Goal: Task Accomplishment & Management: Manage account settings

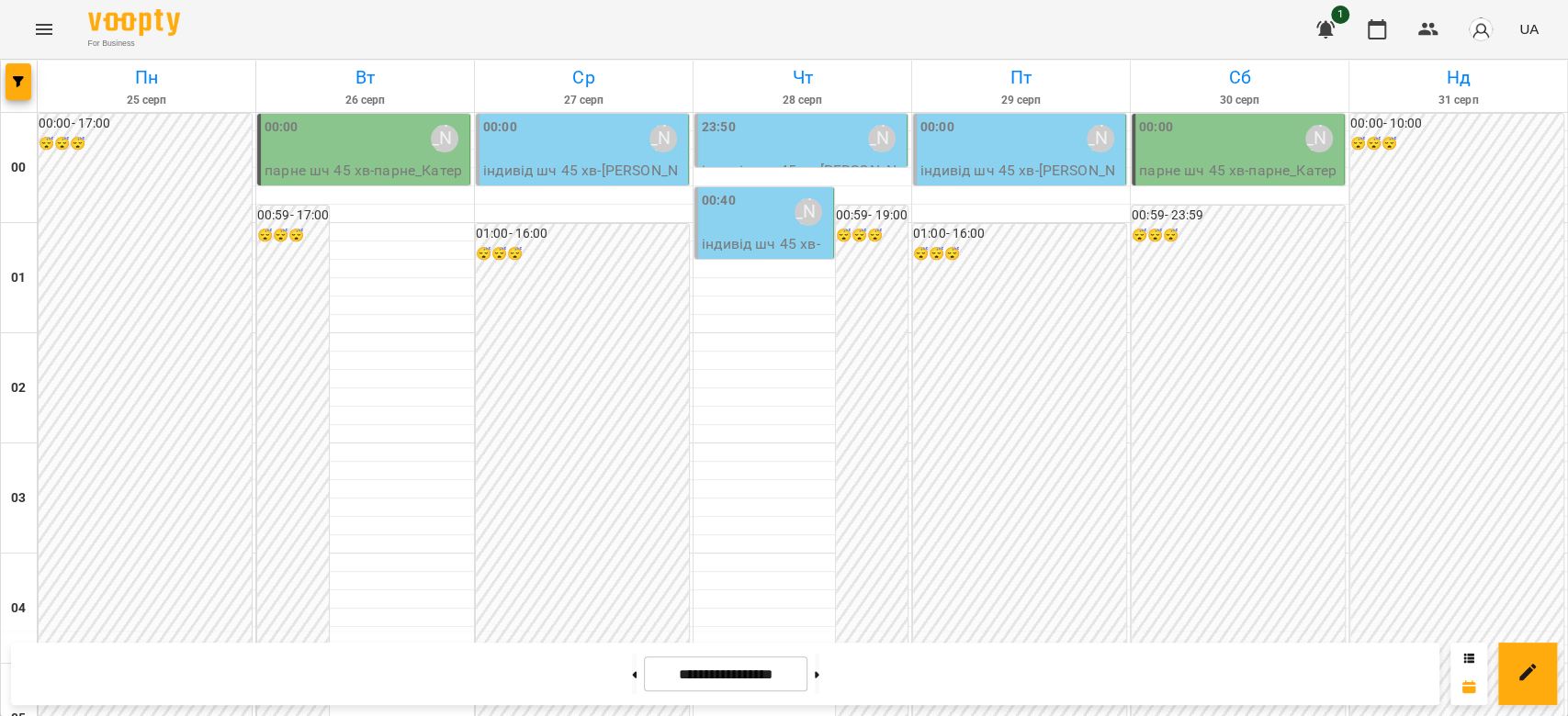
scroll to position [1590, 0]
click at [632, 679] on button at bounding box center [634, 674] width 5 height 40
type input "**********"
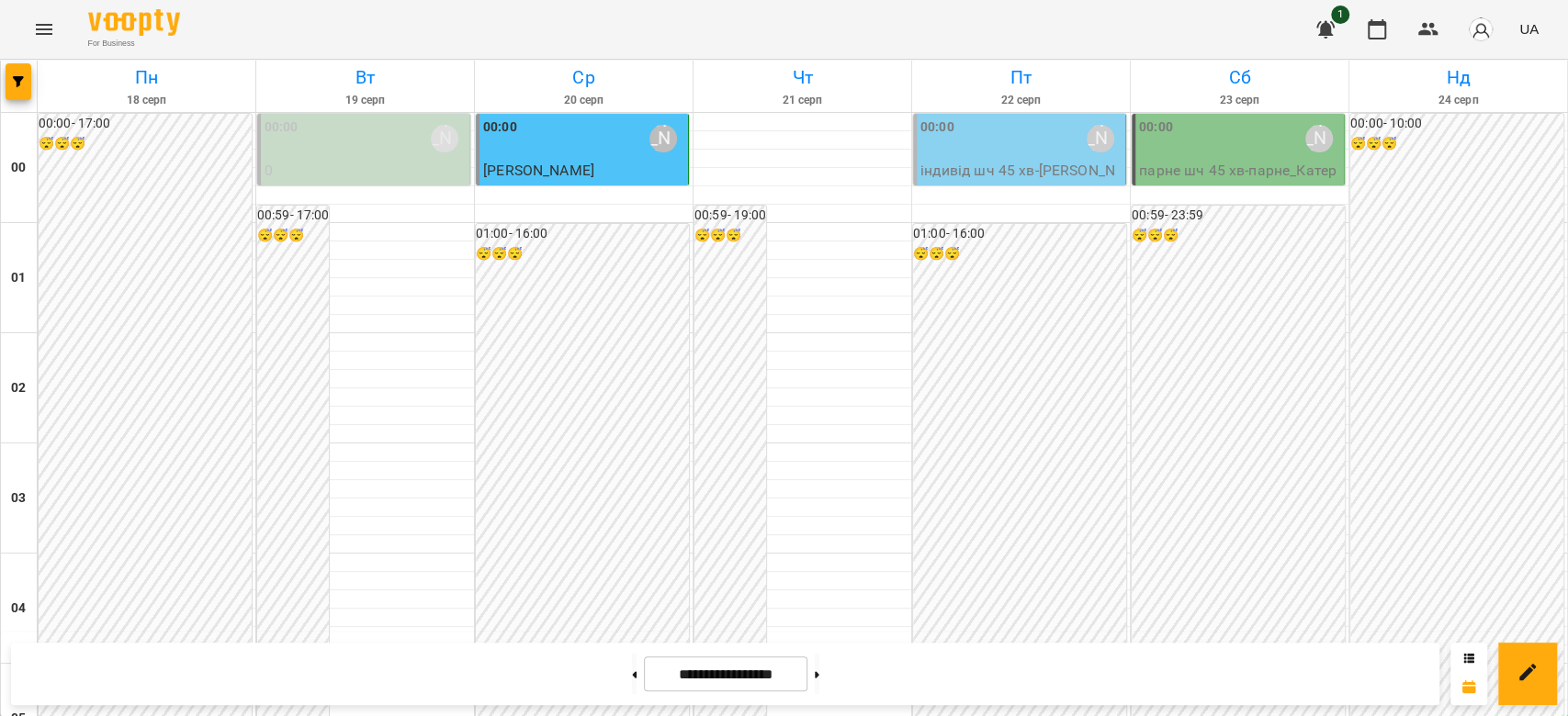
scroll to position [1957, 0]
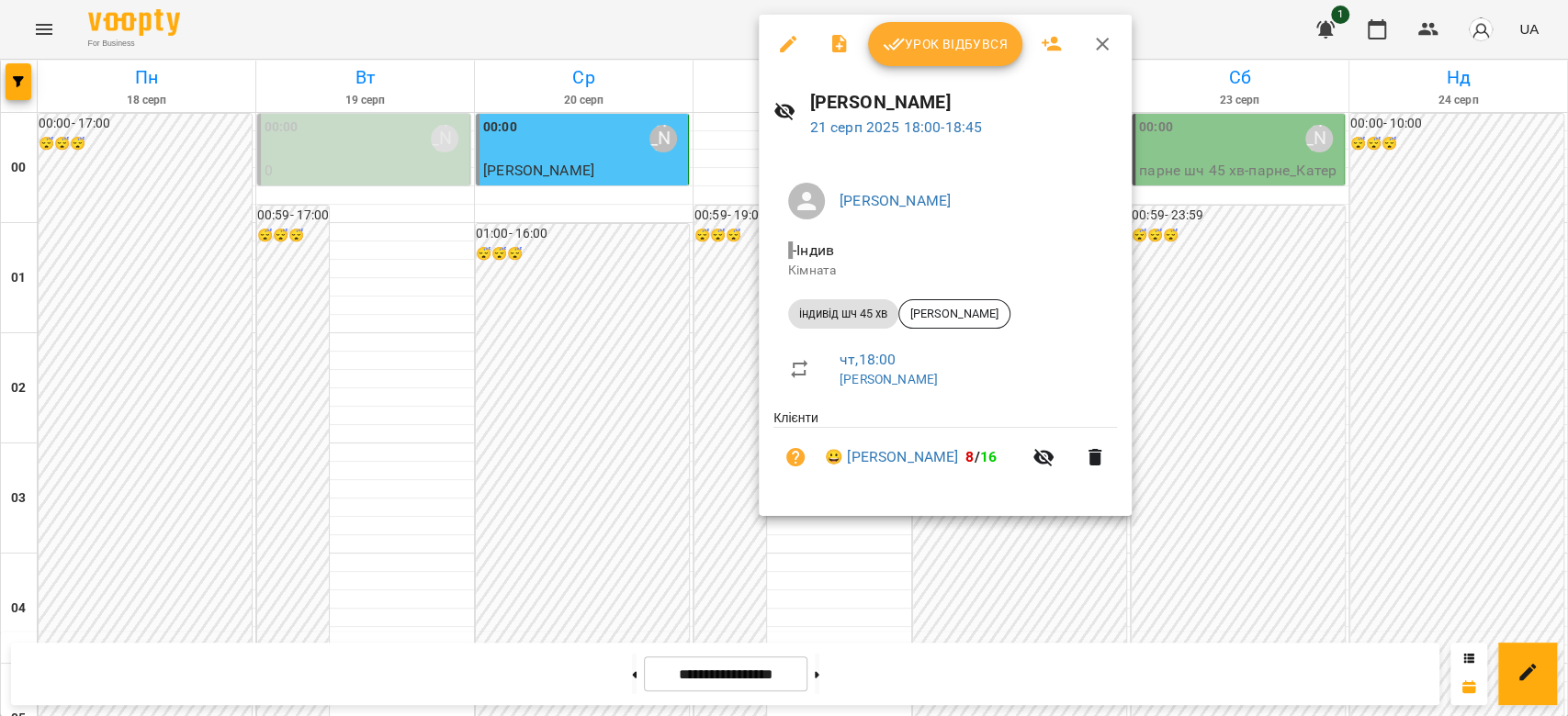
click at [933, 47] on span "Урок відбувся" at bounding box center [945, 43] width 125 height 22
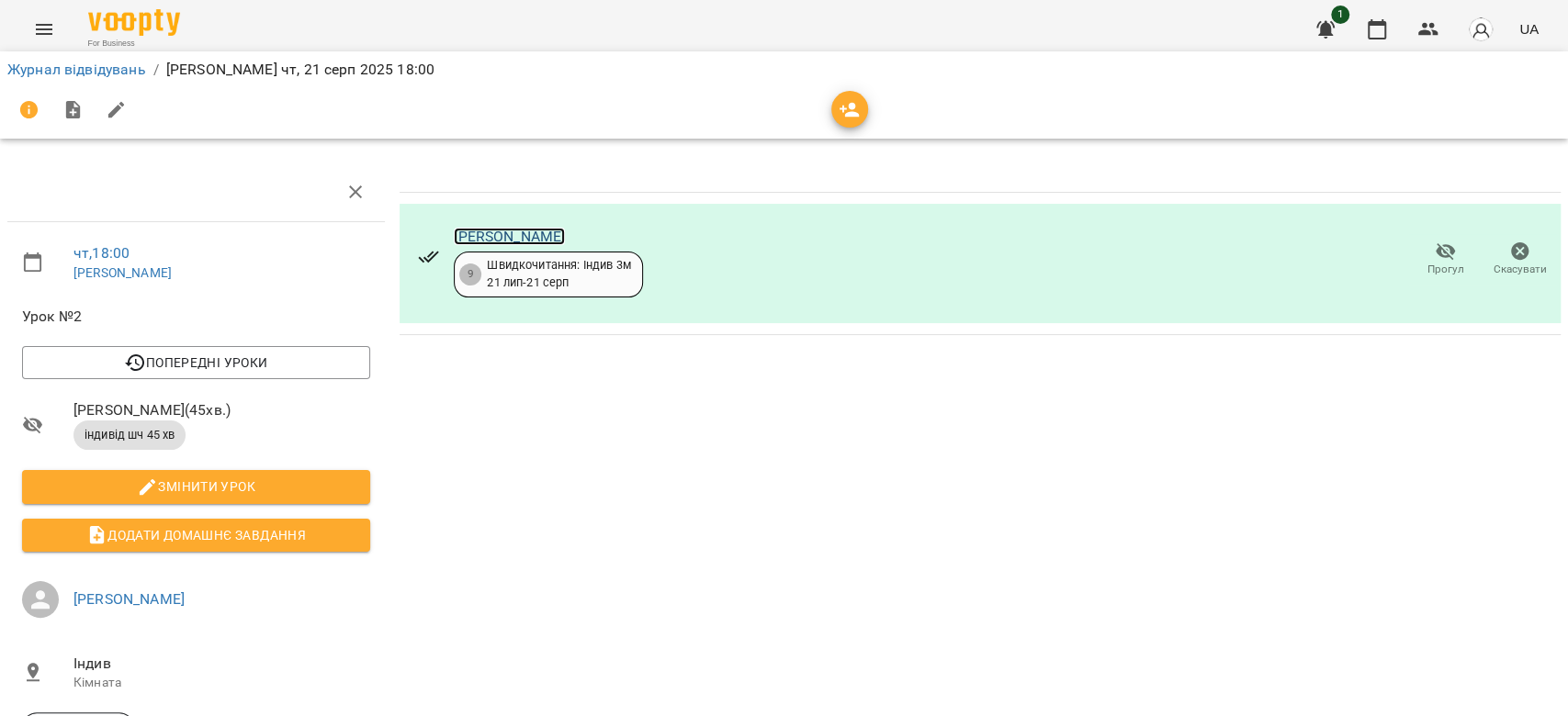
click at [515, 236] on link "[PERSON_NAME]" at bounding box center [509, 236] width 111 height 17
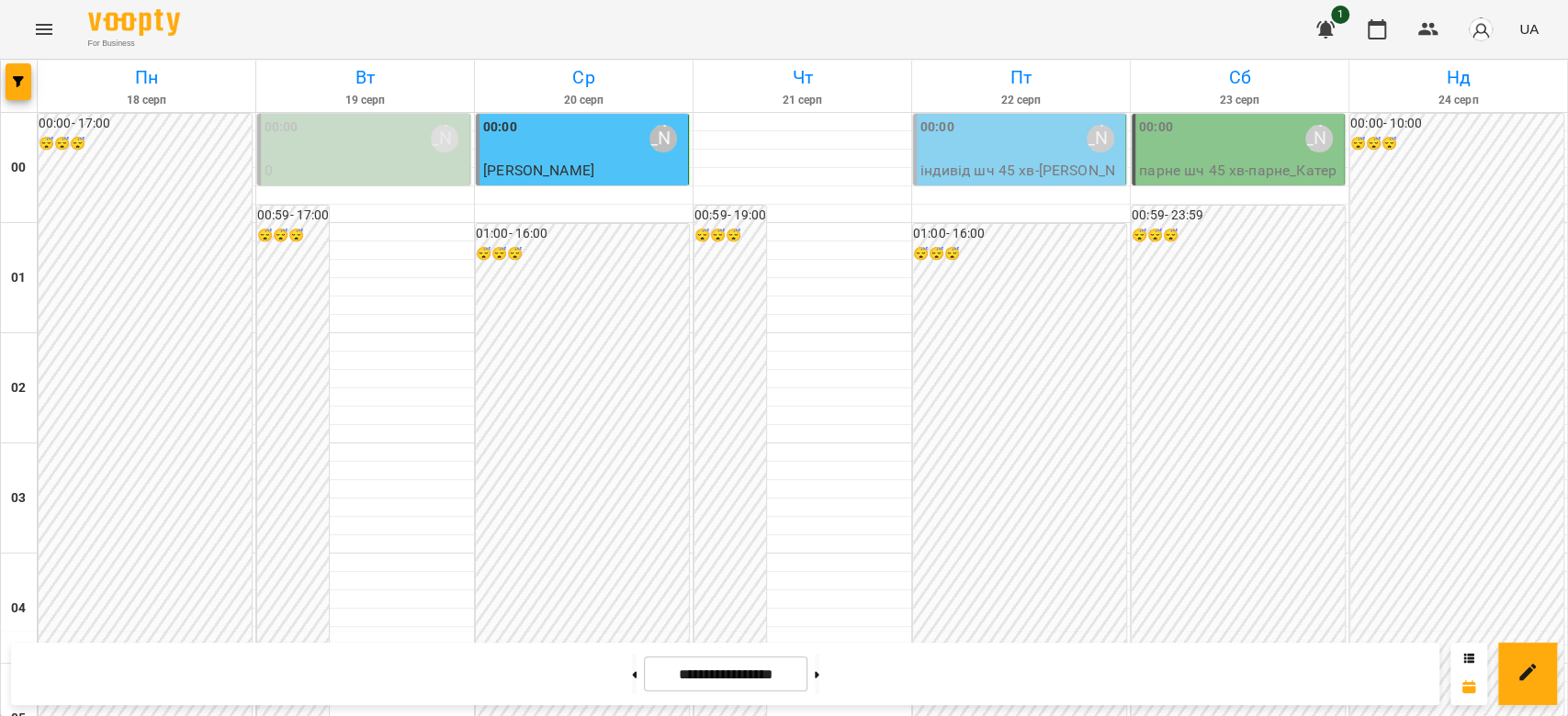
scroll to position [2080, 0]
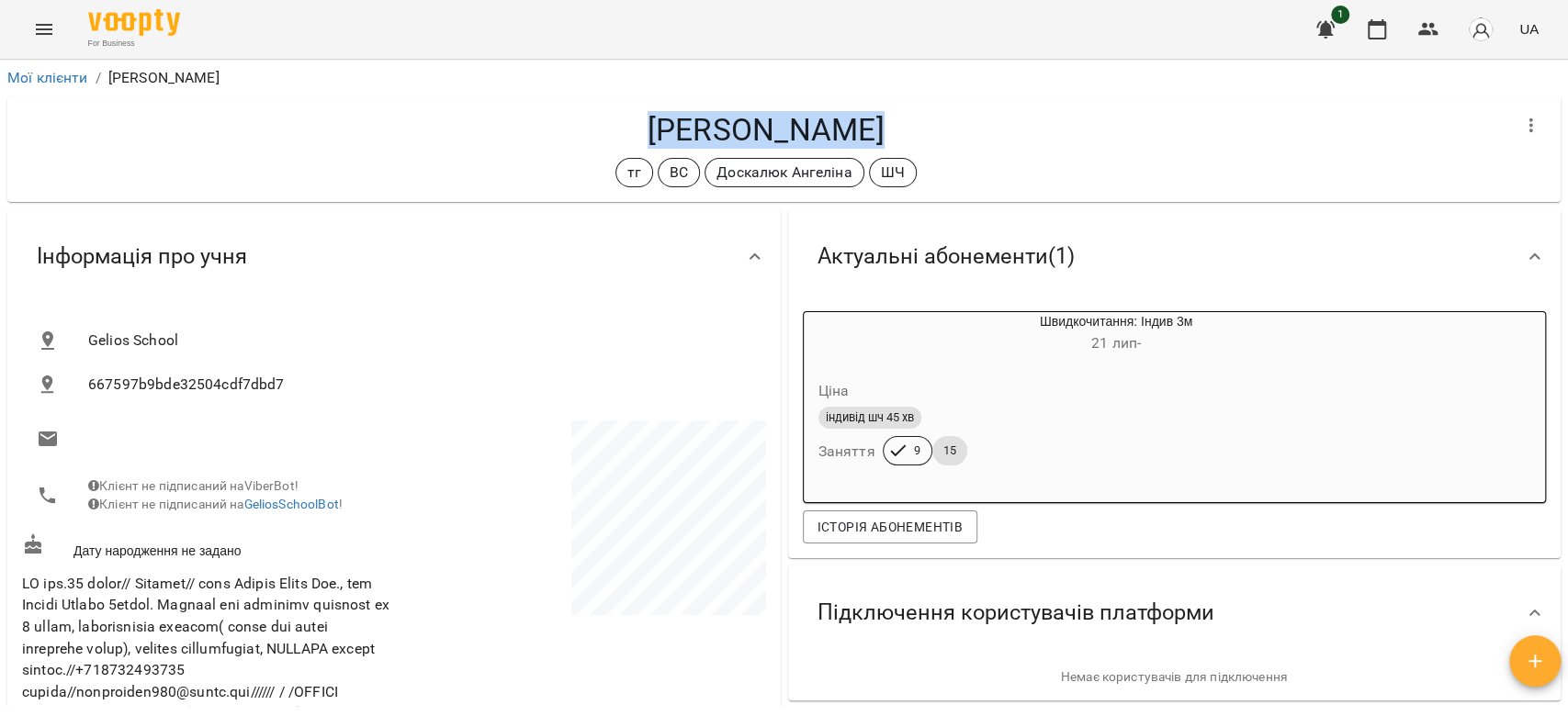
drag, startPoint x: 886, startPoint y: 127, endPoint x: 654, endPoint y: 124, distance: 232.0
click at [654, 124] on h4 "[PERSON_NAME]" at bounding box center [765, 129] width 1486 height 37
copy h4 "[PERSON_NAME]"
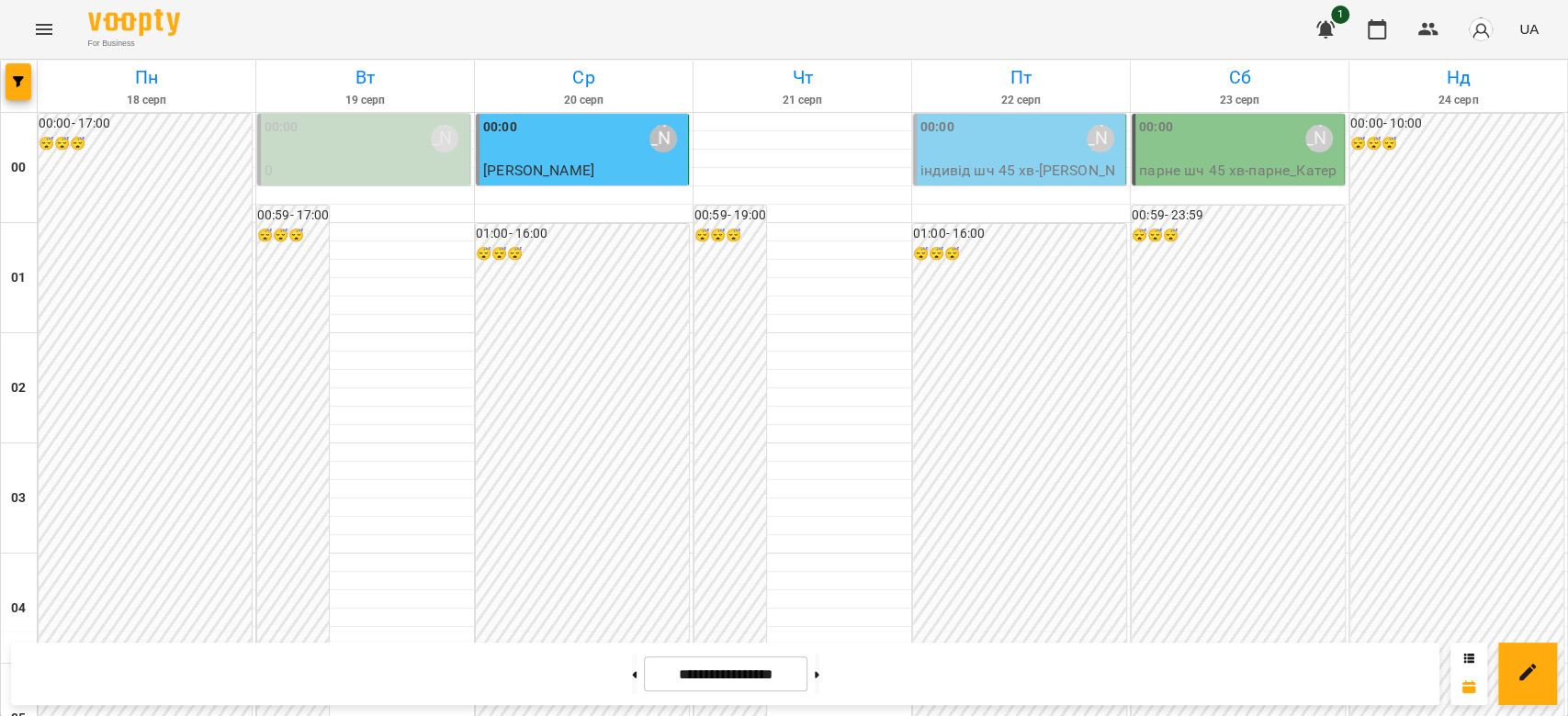
scroll to position [1836, 0]
